Goal: Task Accomplishment & Management: Complete application form

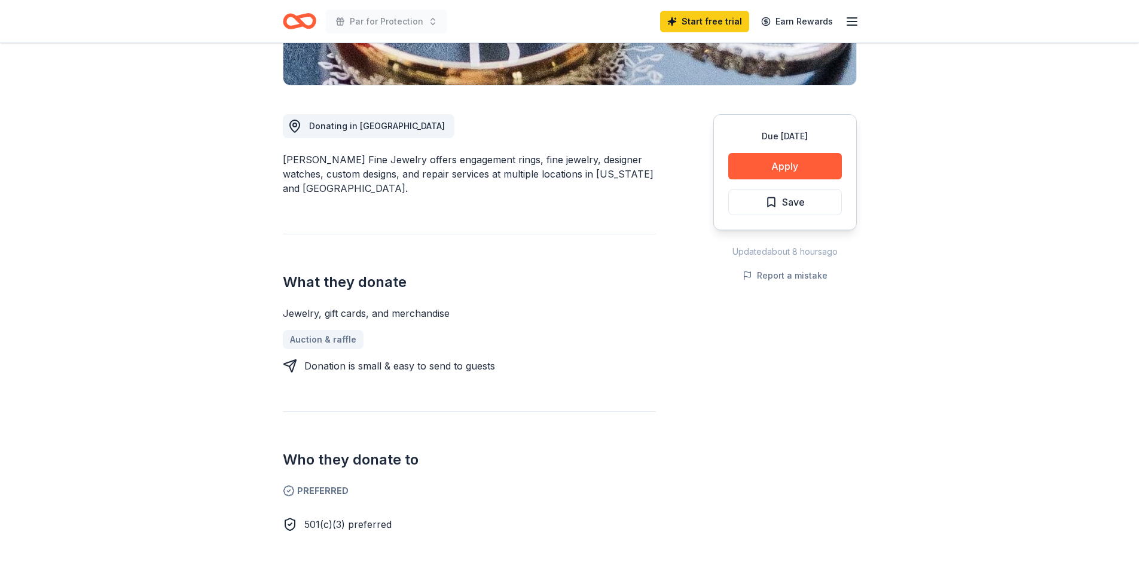
scroll to position [299, 0]
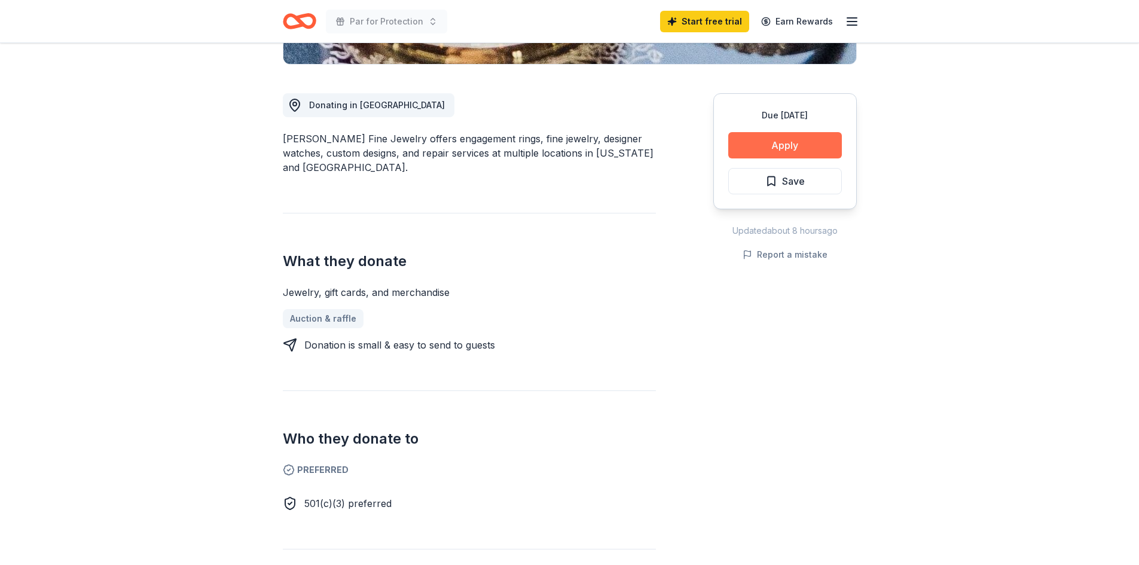
click at [804, 144] on button "Apply" at bounding box center [785, 145] width 114 height 26
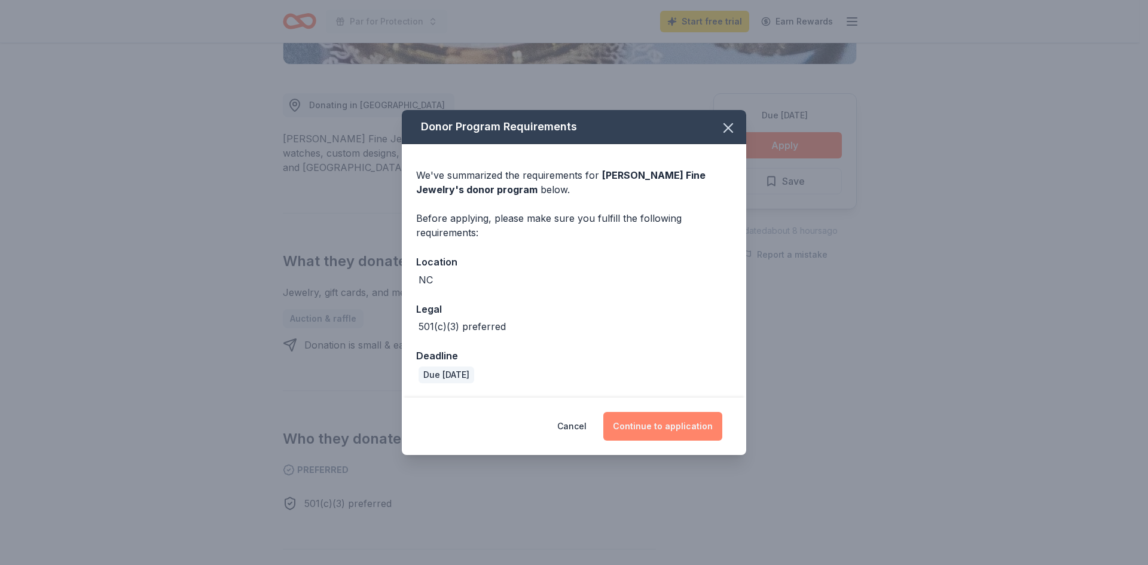
click at [663, 429] on button "Continue to application" at bounding box center [662, 426] width 119 height 29
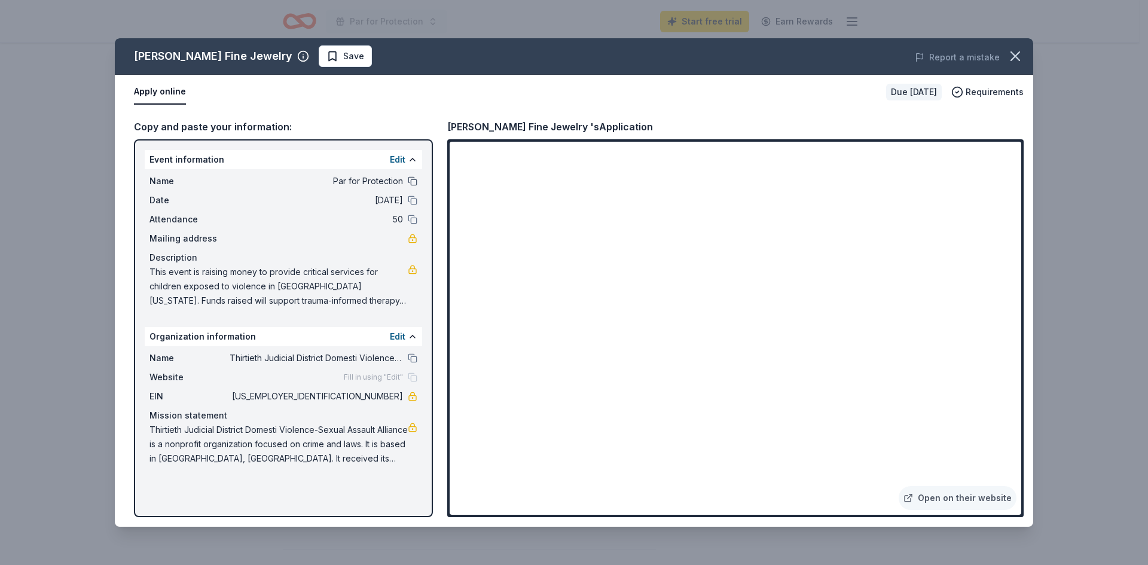
click at [411, 181] on button at bounding box center [413, 181] width 10 height 10
drag, startPoint x: 354, startPoint y: 398, endPoint x: 381, endPoint y: 399, distance: 26.9
click at [385, 399] on span "[US_EMPLOYER_IDENTIFICATION_NUMBER]" at bounding box center [316, 396] width 173 height 14
click at [1026, 57] on button "button" at bounding box center [1015, 56] width 26 height 26
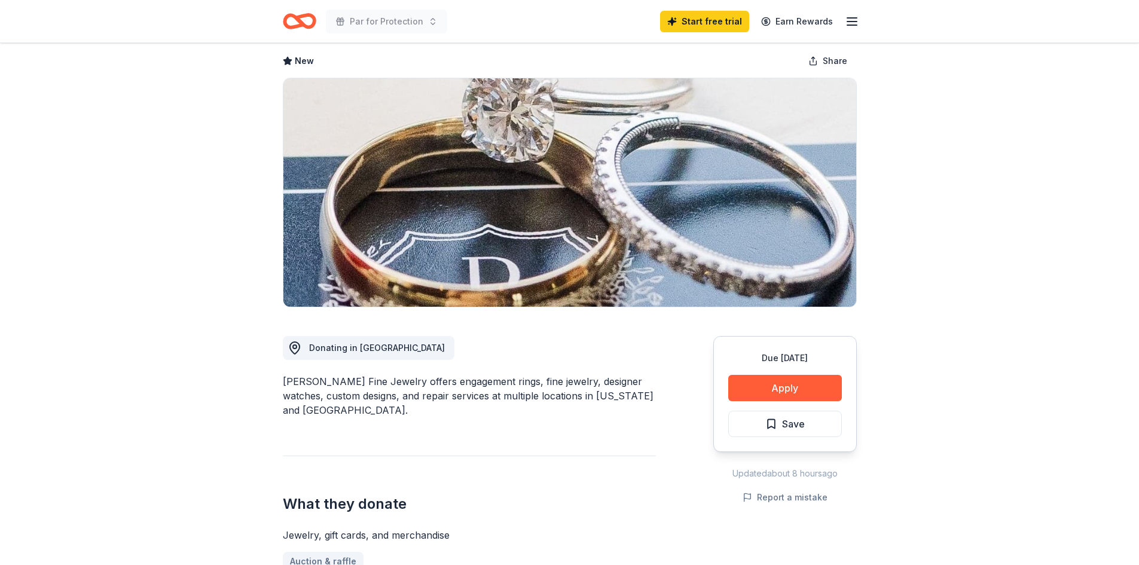
scroll to position [0, 0]
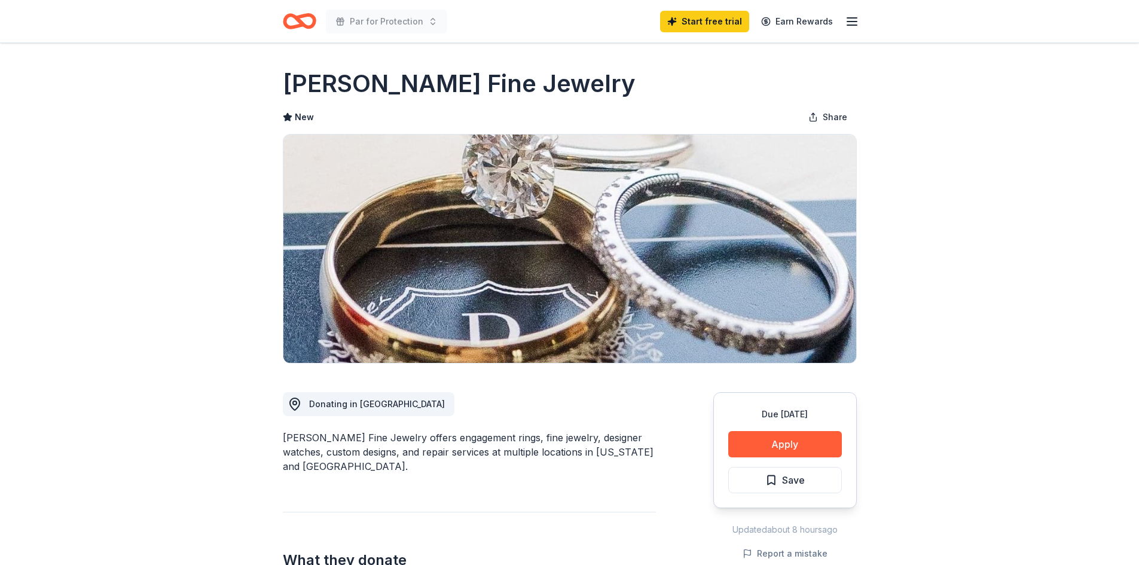
click at [852, 23] on icon "button" at bounding box center [852, 21] width 14 height 14
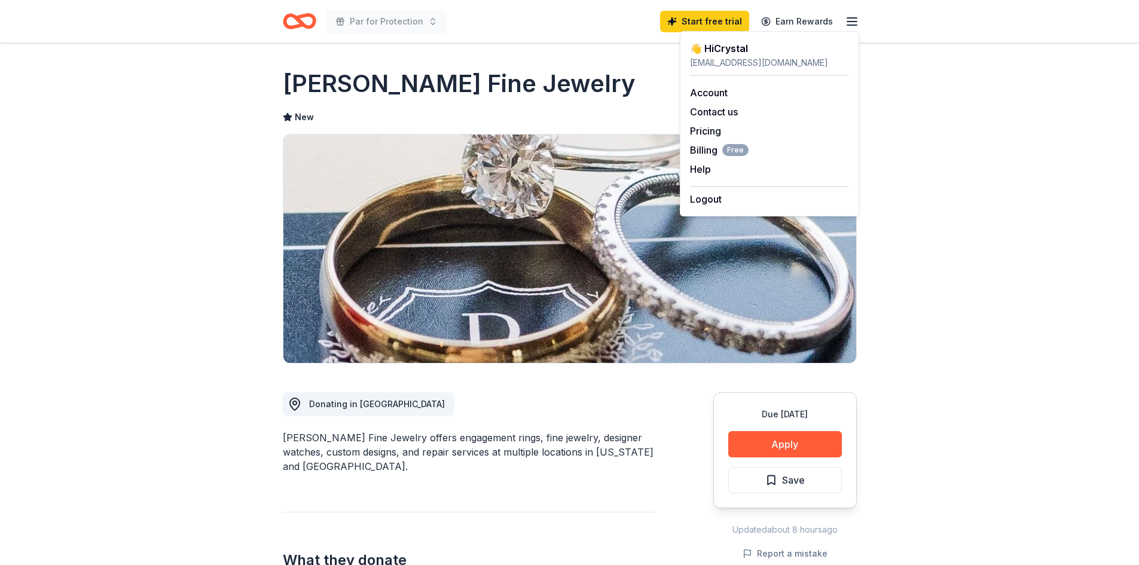
click at [294, 14] on icon "Home" at bounding box center [299, 21] width 33 height 28
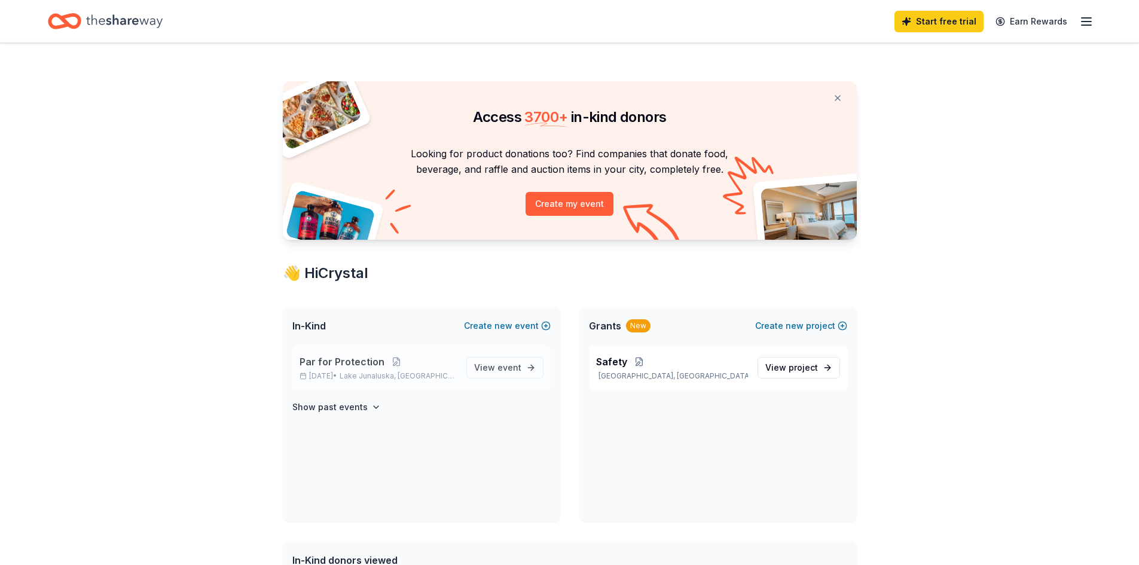
click at [325, 372] on p "[DATE] • [GEOGRAPHIC_DATA], [GEOGRAPHIC_DATA]" at bounding box center [377, 376] width 157 height 10
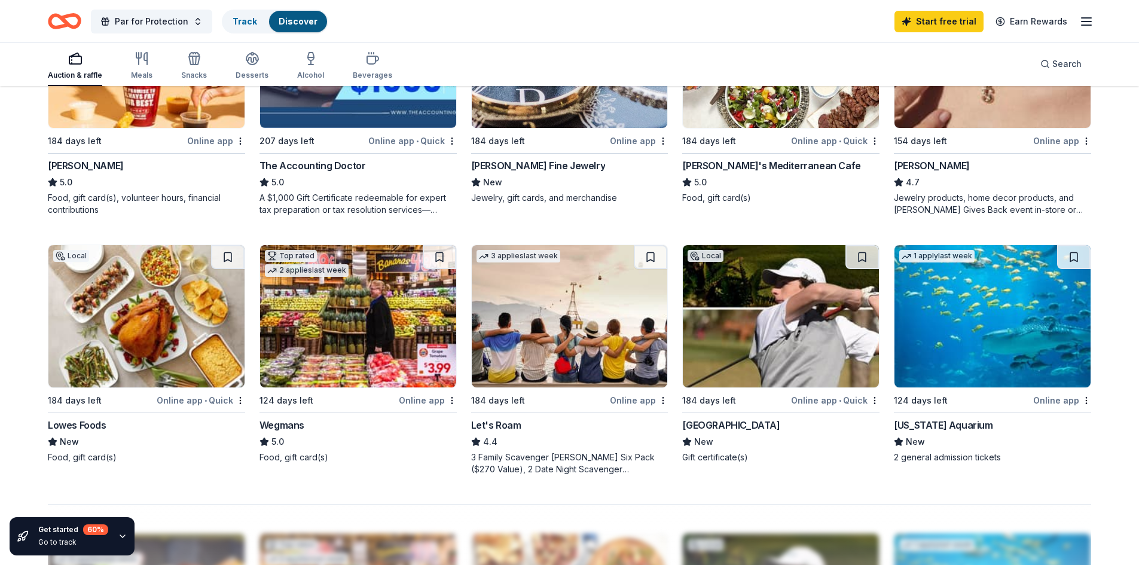
scroll to position [443, 0]
